Goal: Book appointment/travel/reservation

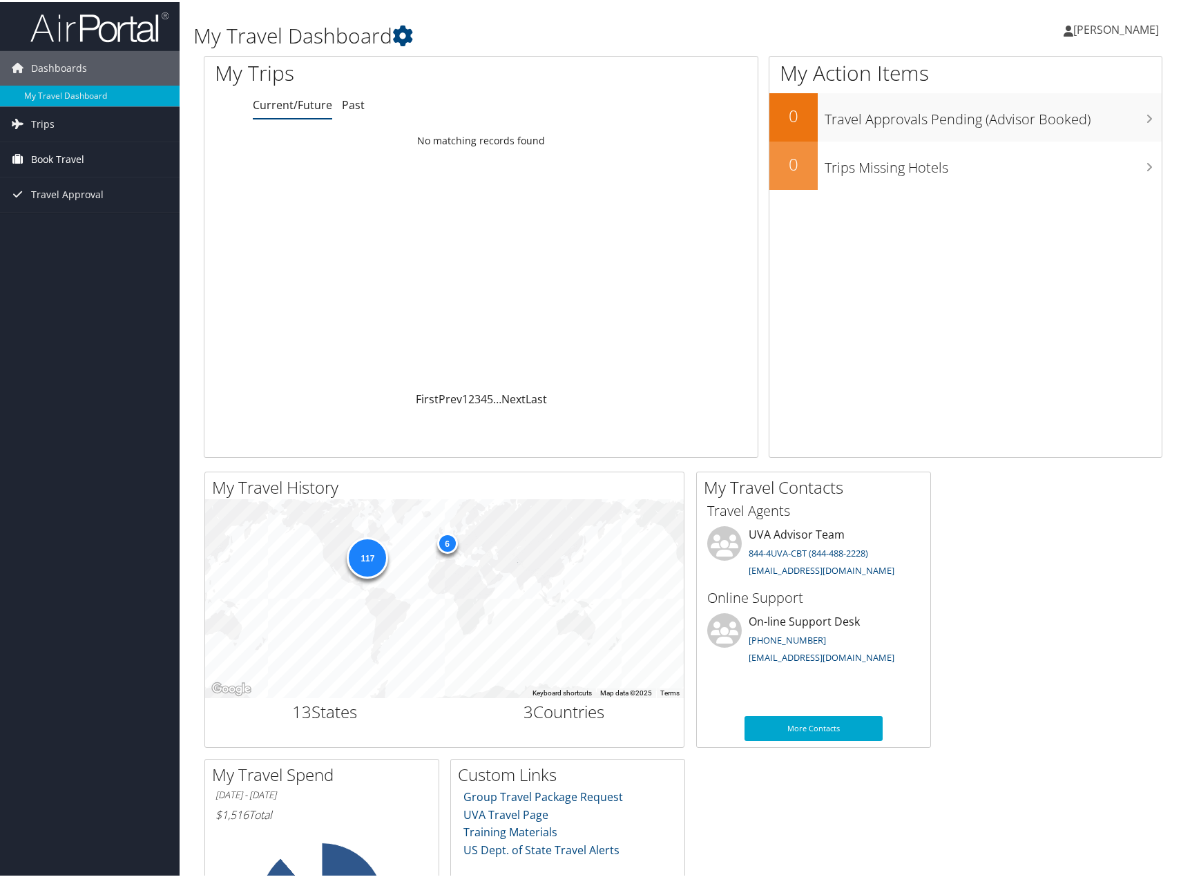
click at [61, 152] on span "Book Travel" at bounding box center [57, 157] width 53 height 35
click at [97, 228] on link "Book/Manage Online Trips" at bounding box center [90, 226] width 180 height 21
